Goal: Transaction & Acquisition: Purchase product/service

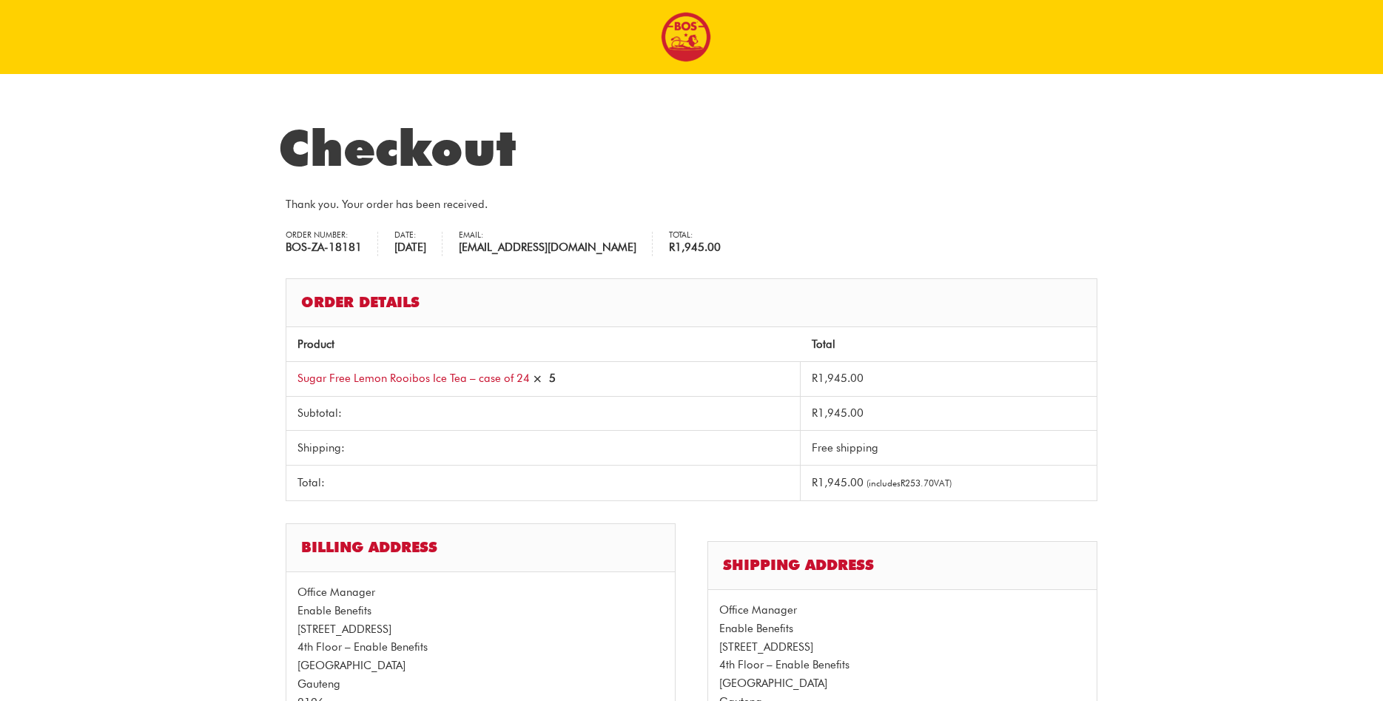
click at [682, 27] on img at bounding box center [686, 37] width 50 height 50
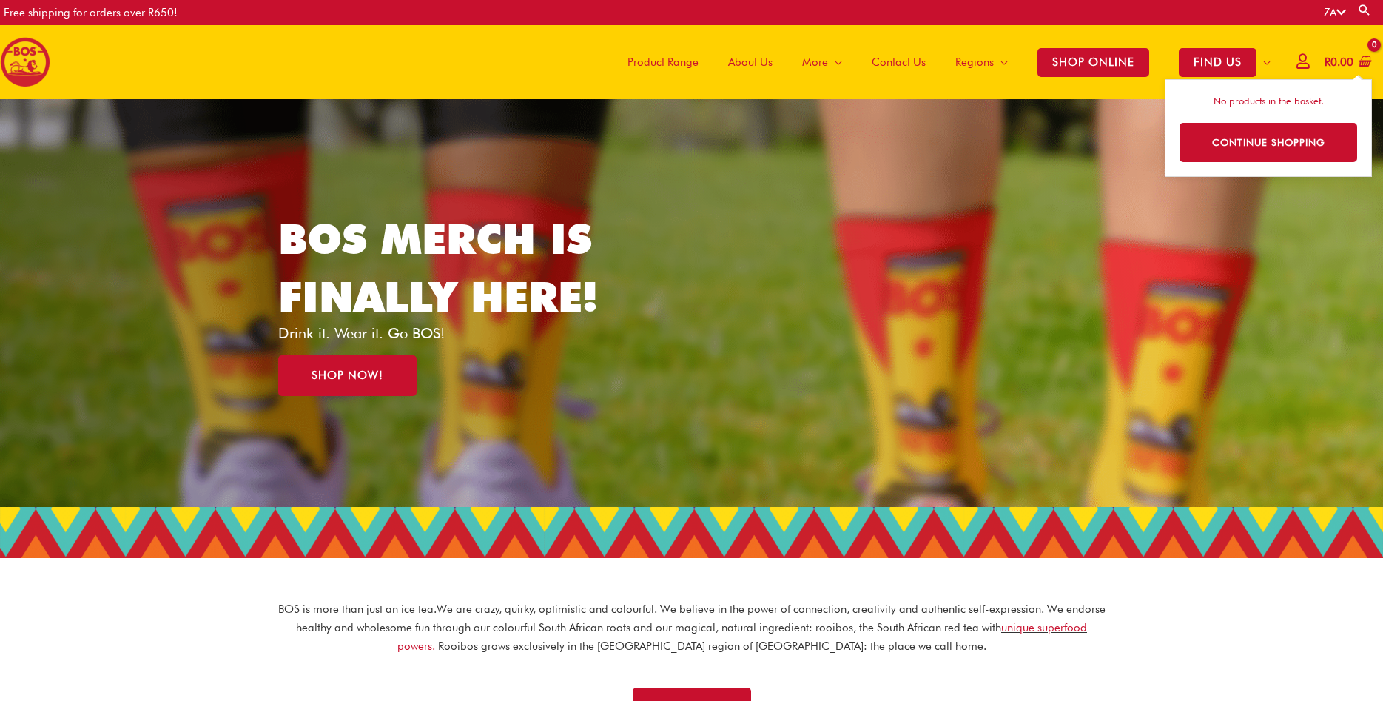
click at [1297, 61] on icon at bounding box center [1303, 61] width 13 height 11
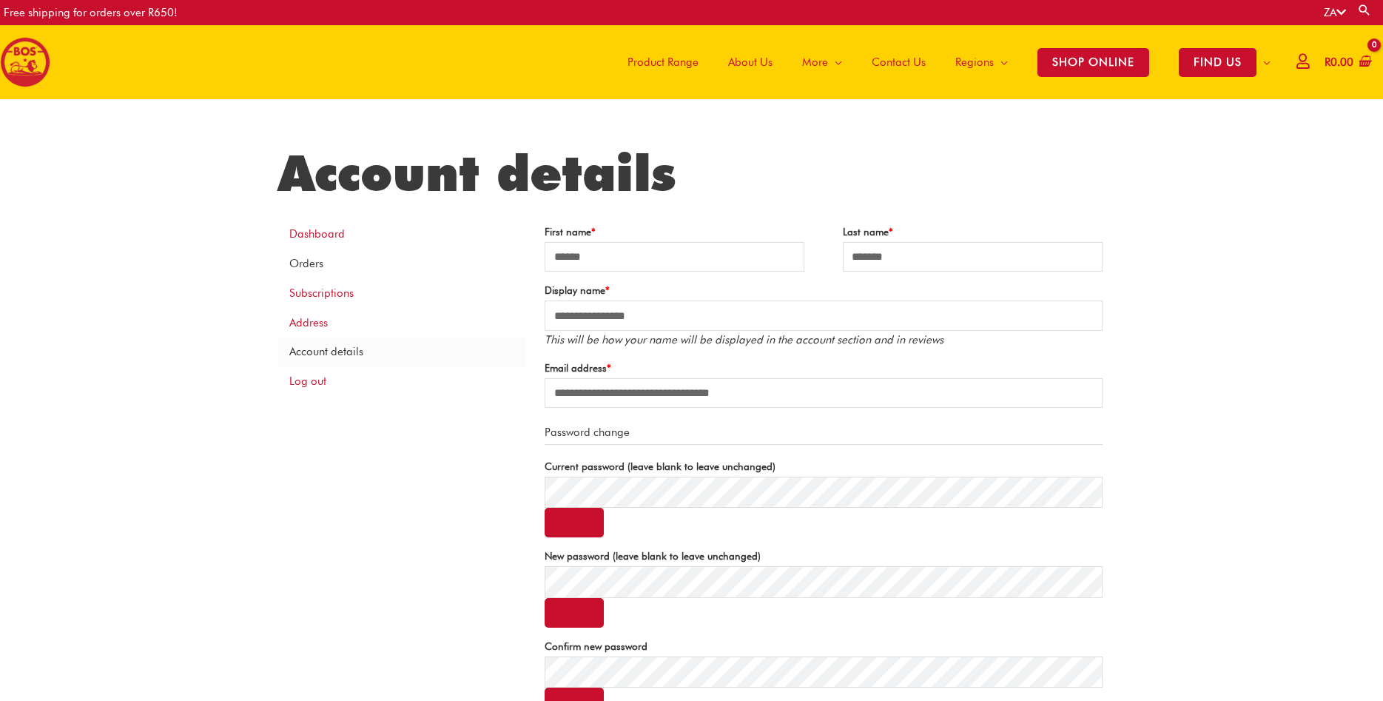
click at [303, 267] on link "Orders" at bounding box center [402, 264] width 248 height 30
